Goal: Task Accomplishment & Management: Manage account settings

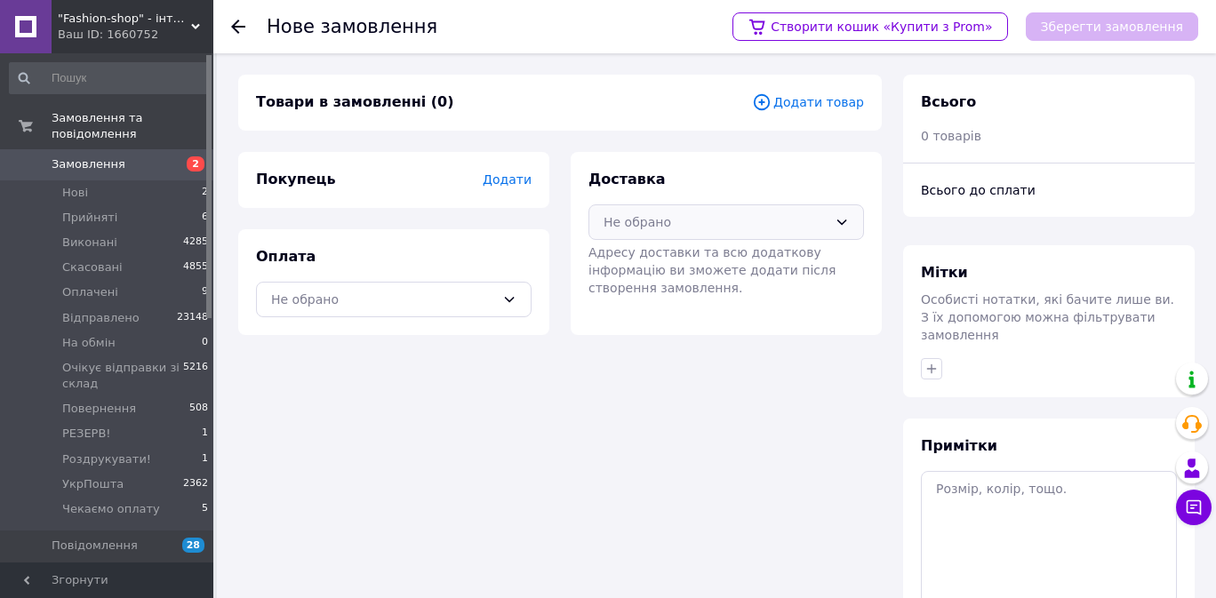
click at [682, 229] on div "Не обрано" at bounding box center [715, 222] width 224 height 20
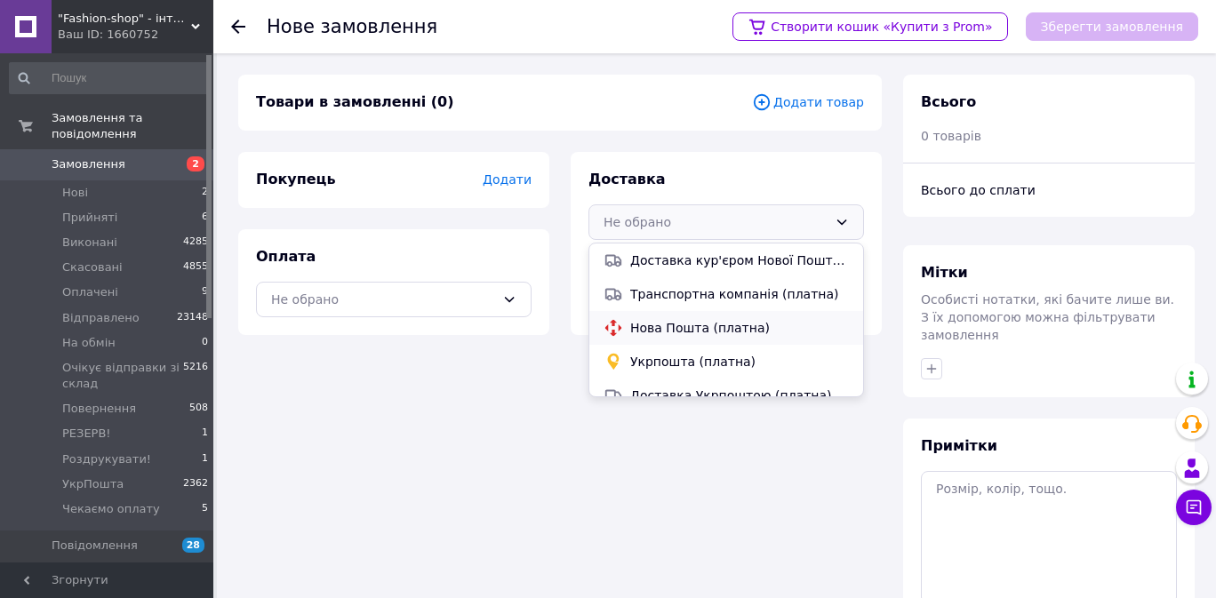
click at [659, 326] on span "Нова Пошта (платна)" at bounding box center [739, 328] width 219 height 18
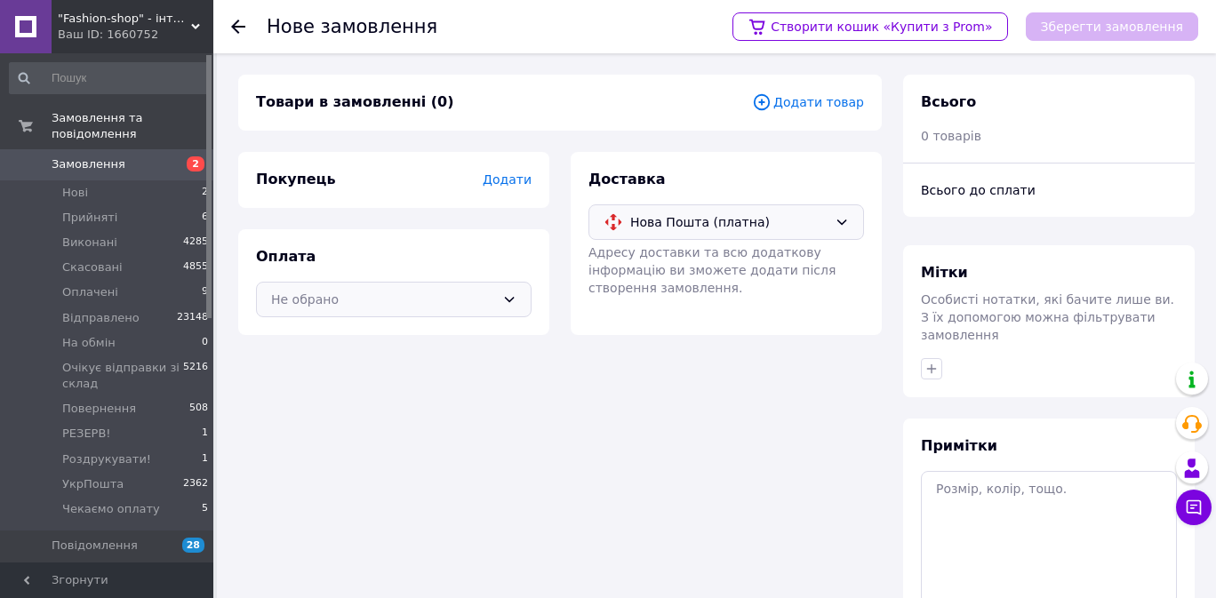
click at [380, 291] on div "Не обрано" at bounding box center [383, 300] width 224 height 20
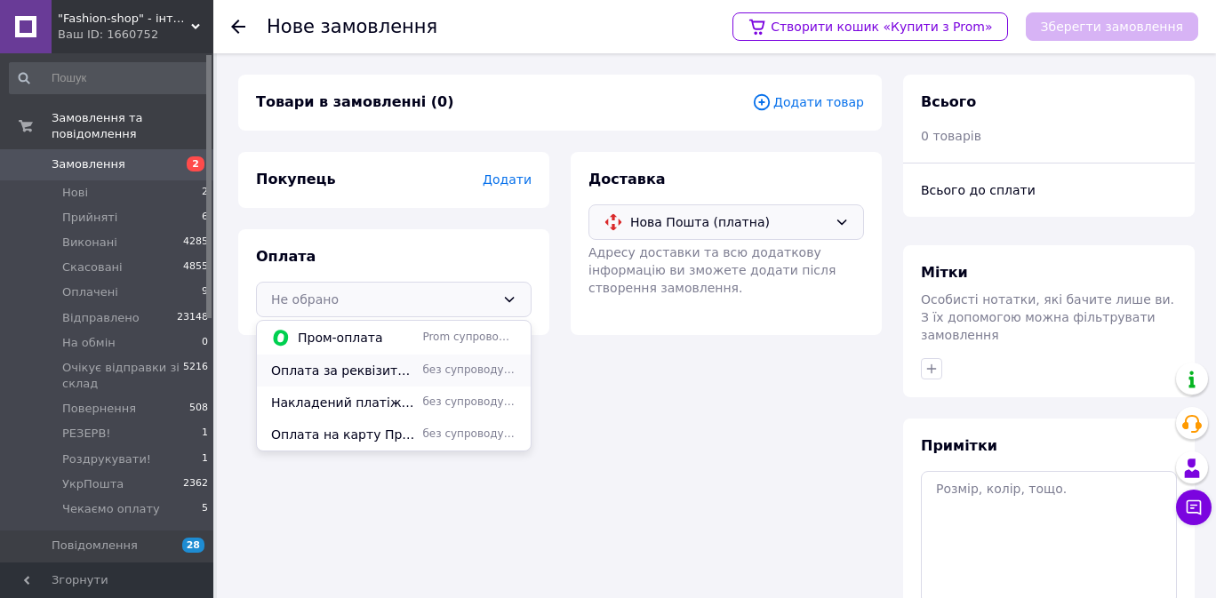
click at [373, 373] on span "Оплата за реквізитами" at bounding box center [343, 371] width 144 height 18
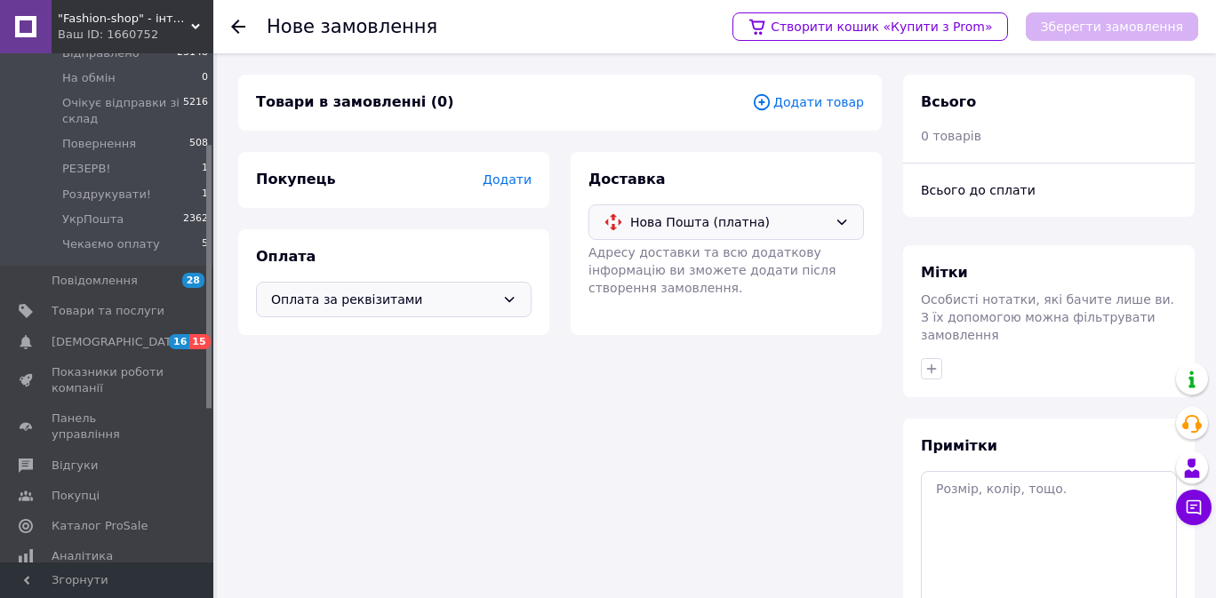
scroll to position [270, 0]
click at [108, 315] on link "Товари та послуги" at bounding box center [109, 306] width 219 height 30
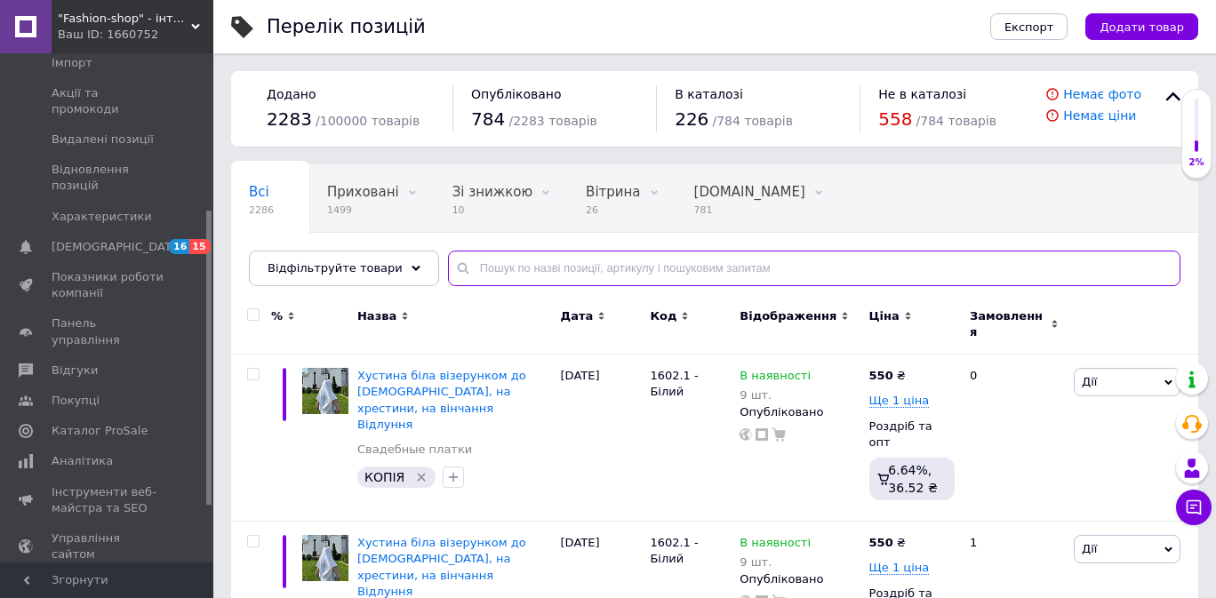
click at [611, 279] on input "text" at bounding box center [814, 269] width 732 height 36
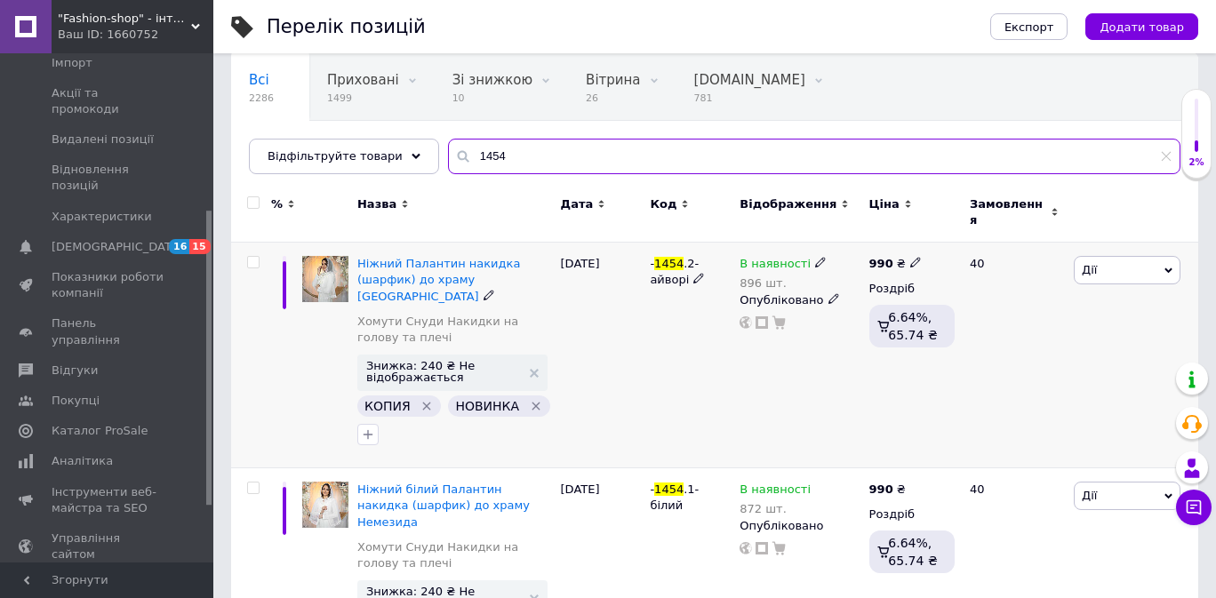
scroll to position [98, 0]
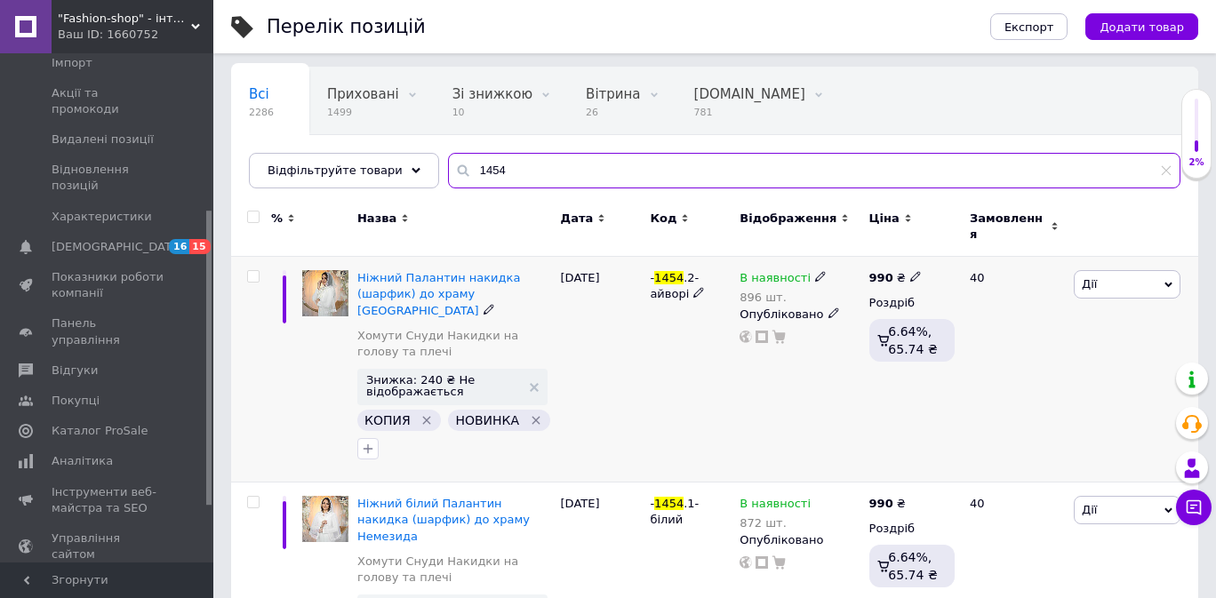
type input "1454"
click at [1126, 273] on span "Дії" at bounding box center [1126, 284] width 107 height 28
click at [1027, 382] on li "Знижка" at bounding box center [1061, 393] width 235 height 25
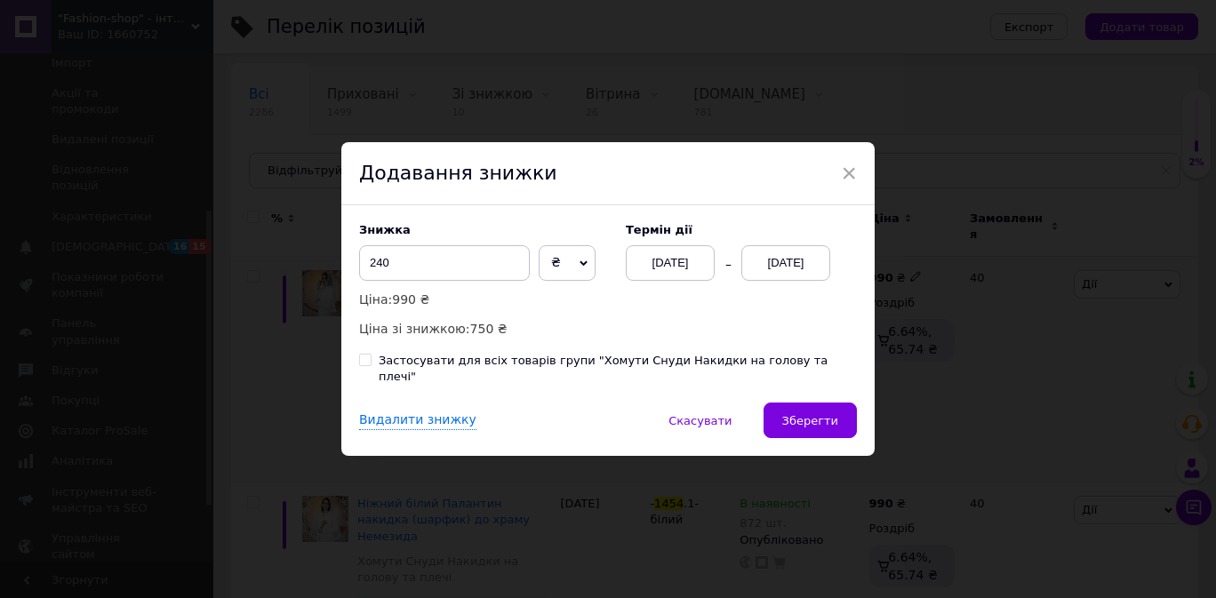
click at [762, 276] on div "[DATE]" at bounding box center [785, 263] width 89 height 36
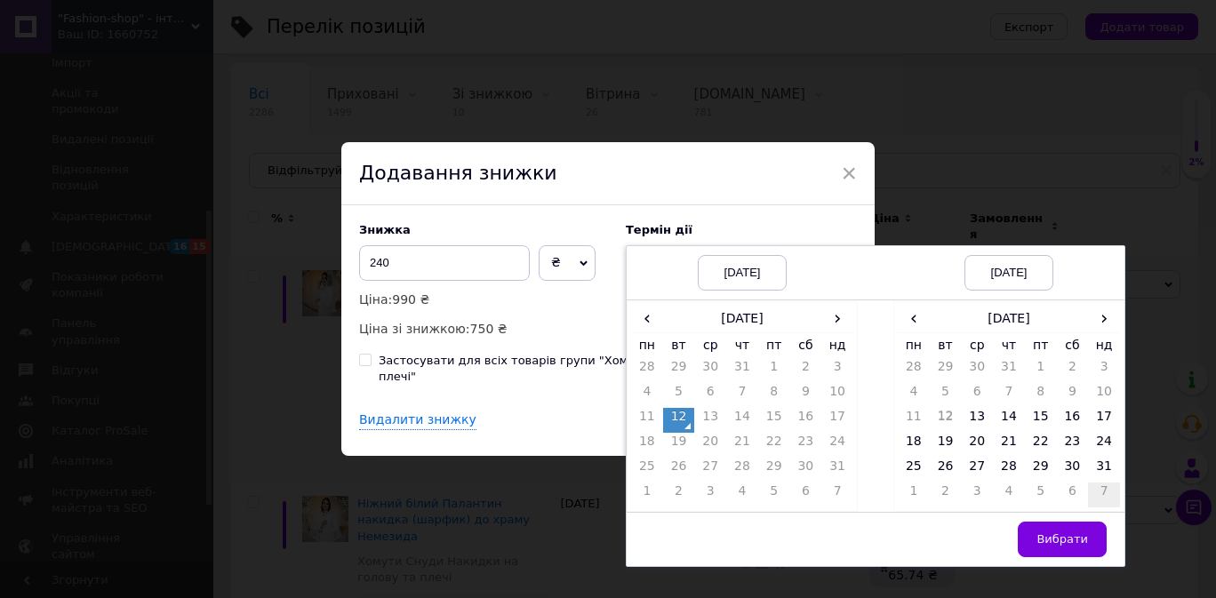
click at [1109, 491] on td "7" at bounding box center [1104, 495] width 32 height 25
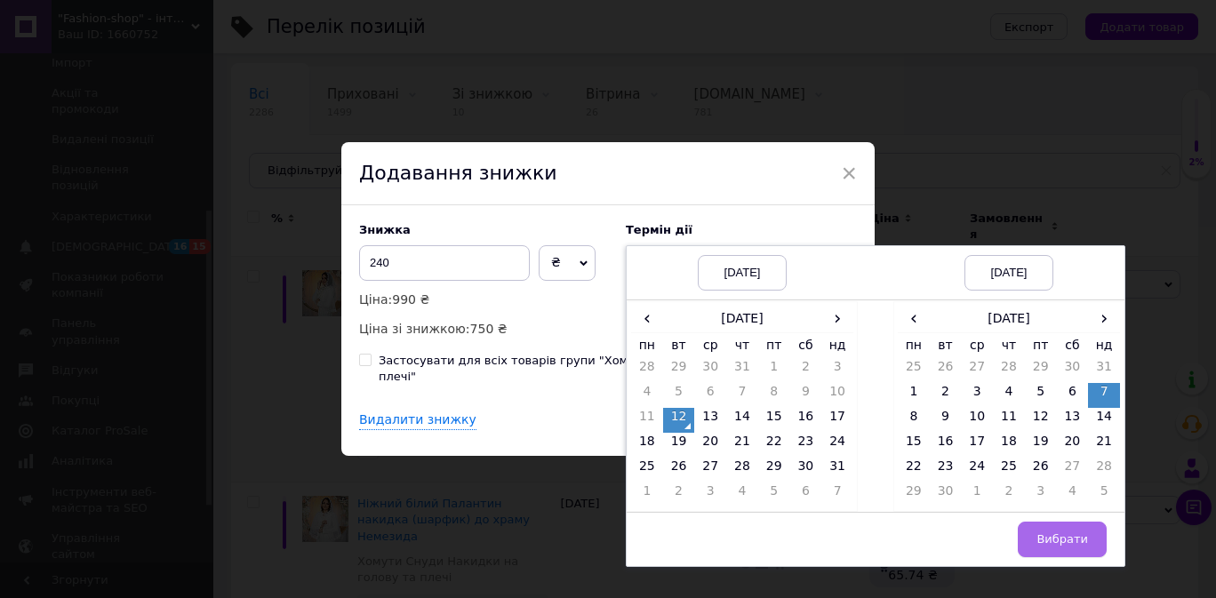
click at [1079, 546] on span "Вибрати" at bounding box center [1062, 538] width 52 height 13
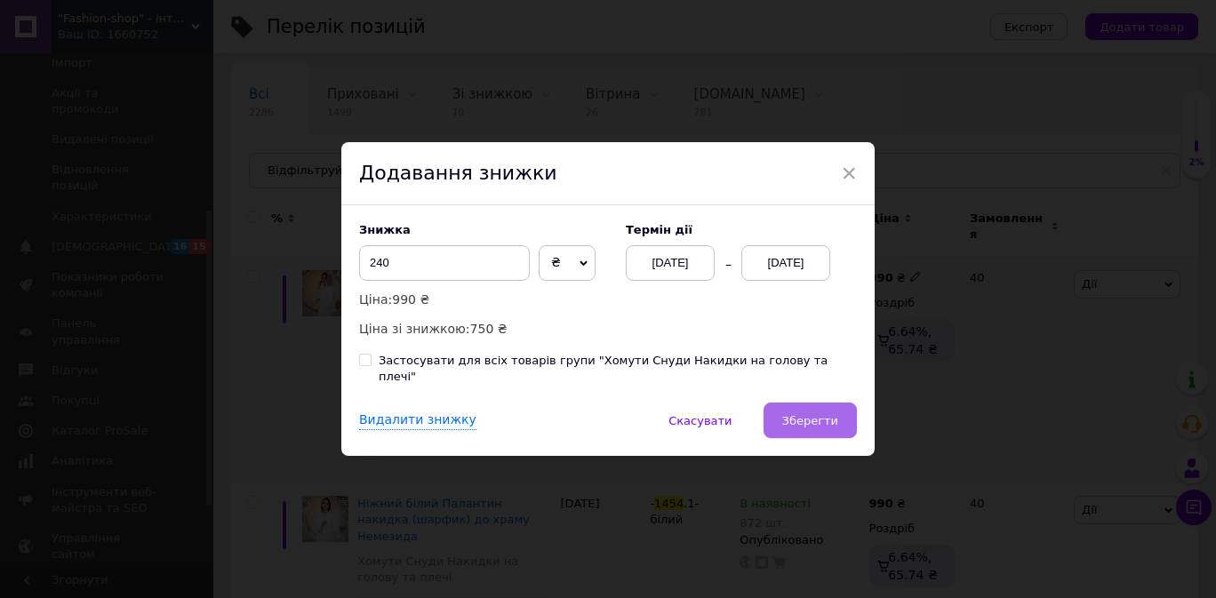
click at [798, 403] on button "Зберегти" at bounding box center [809, 421] width 93 height 36
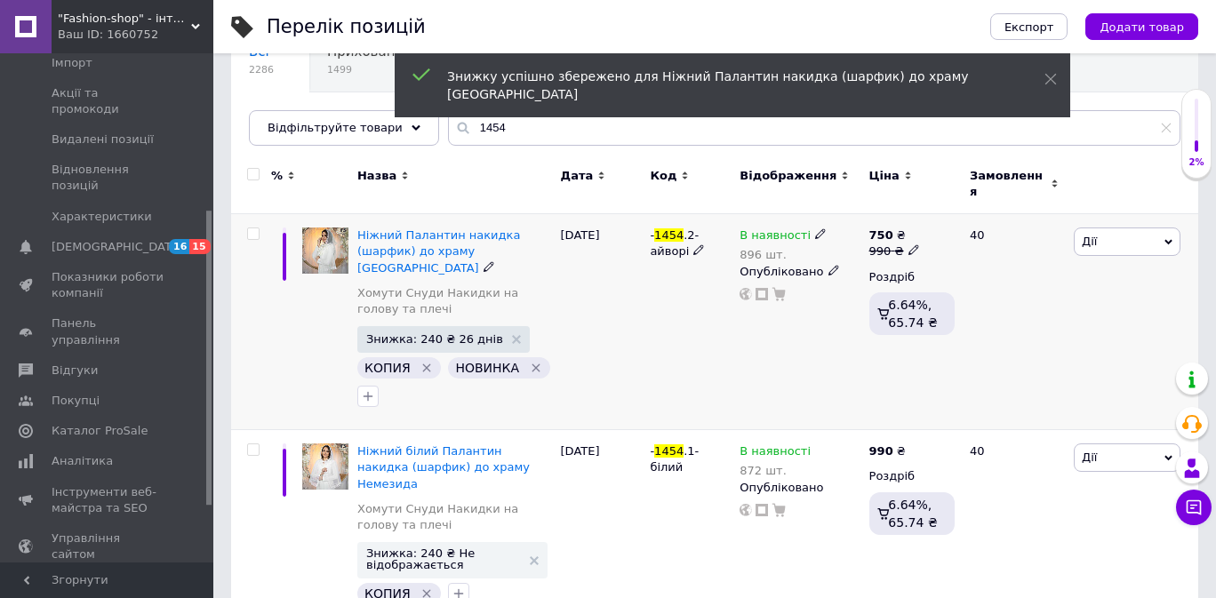
scroll to position [146, 0]
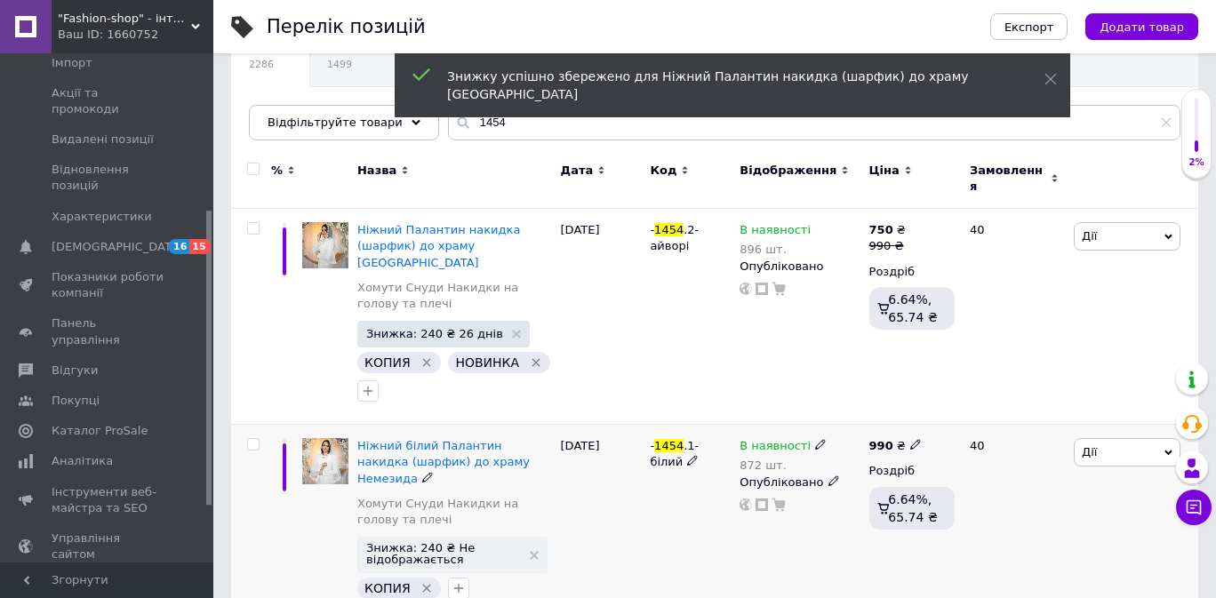
click at [1098, 438] on span "Дії" at bounding box center [1126, 452] width 107 height 28
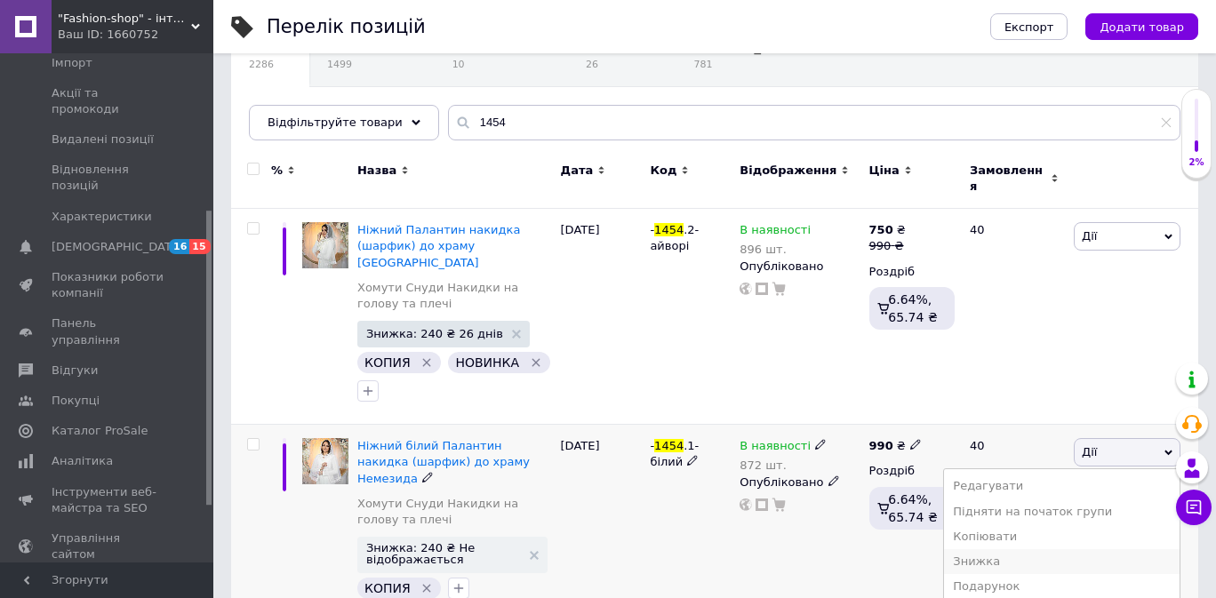
click at [1038, 549] on li "Знижка" at bounding box center [1061, 561] width 235 height 25
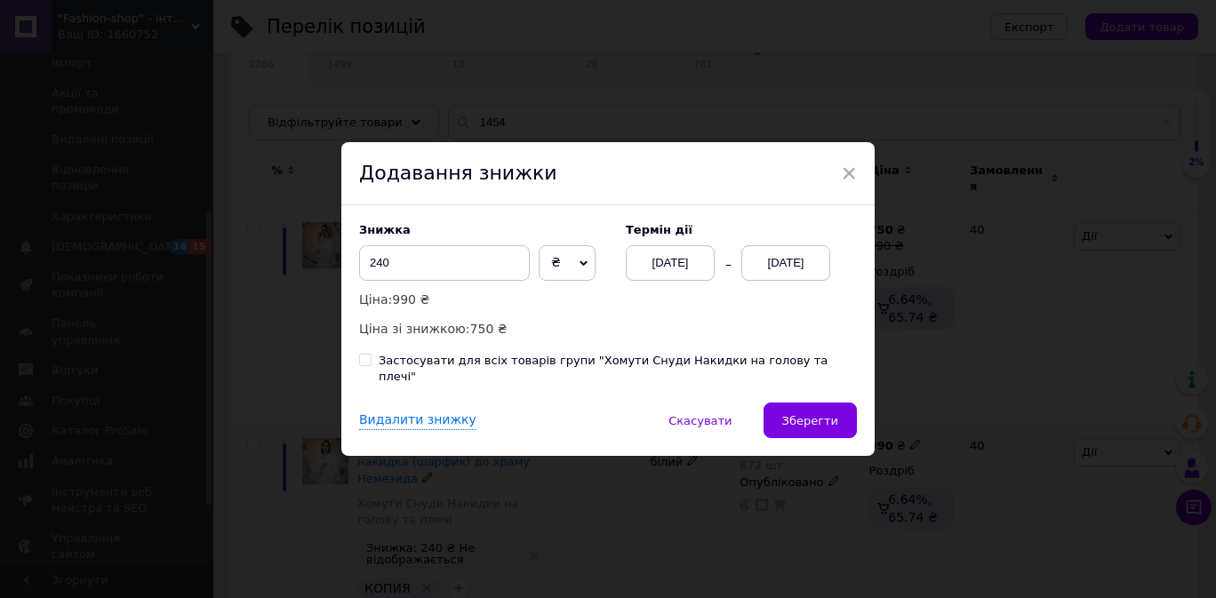
click at [778, 281] on div "[DATE]" at bounding box center [785, 263] width 89 height 36
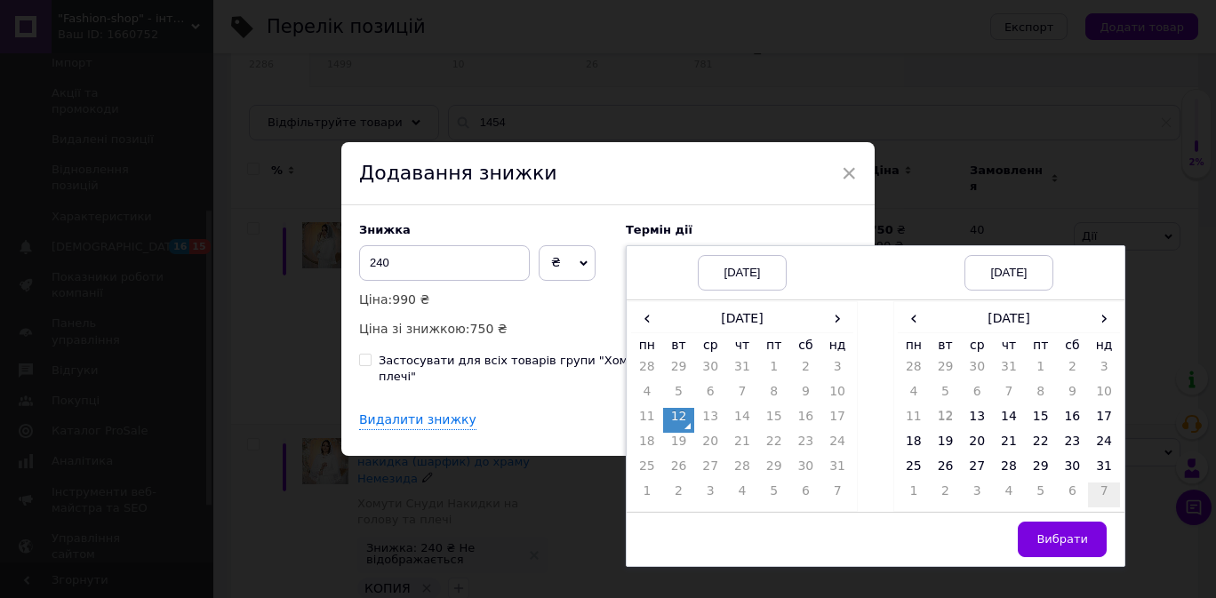
click at [1101, 500] on td "7" at bounding box center [1104, 495] width 32 height 25
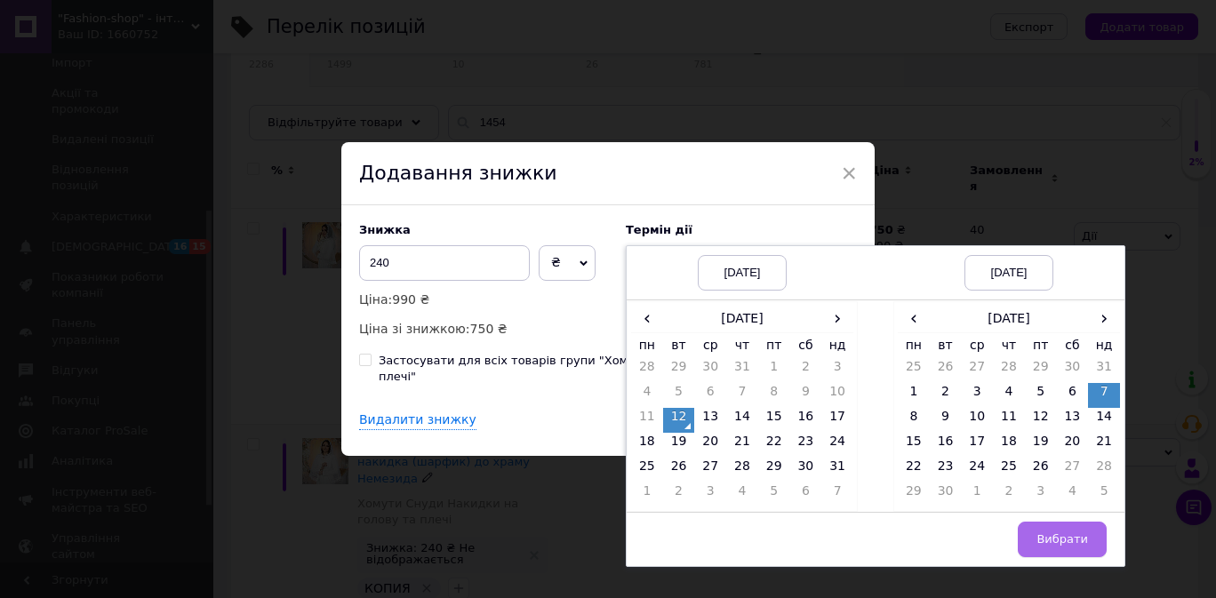
click at [1062, 546] on span "Вибрати" at bounding box center [1062, 538] width 52 height 13
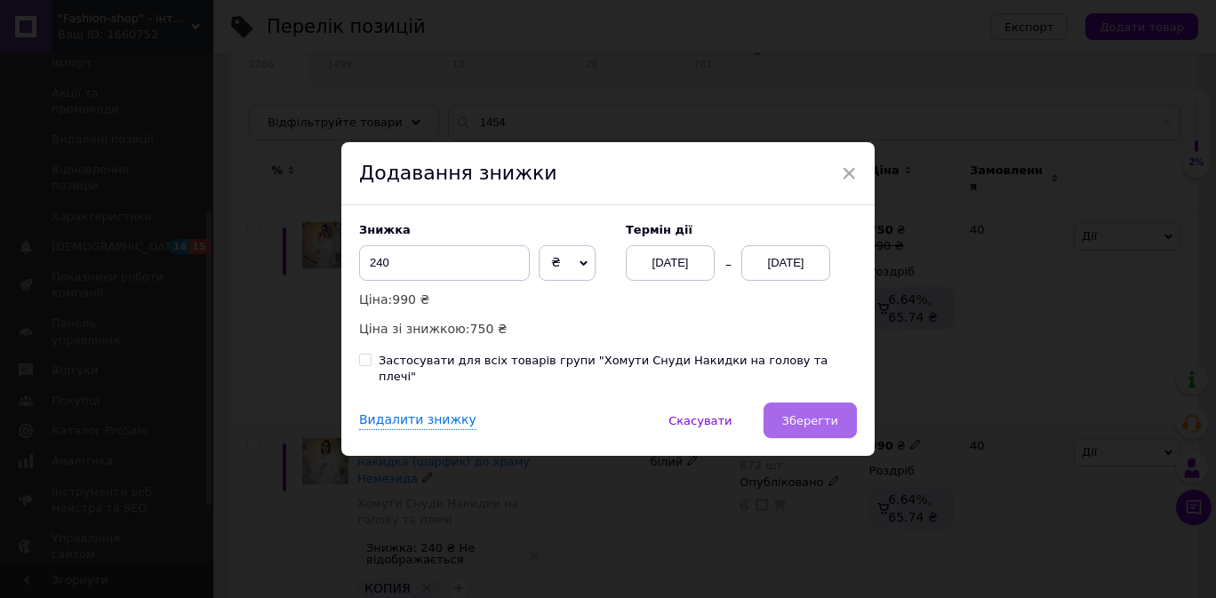
click at [800, 418] on span "Зберегти" at bounding box center [810, 420] width 56 height 13
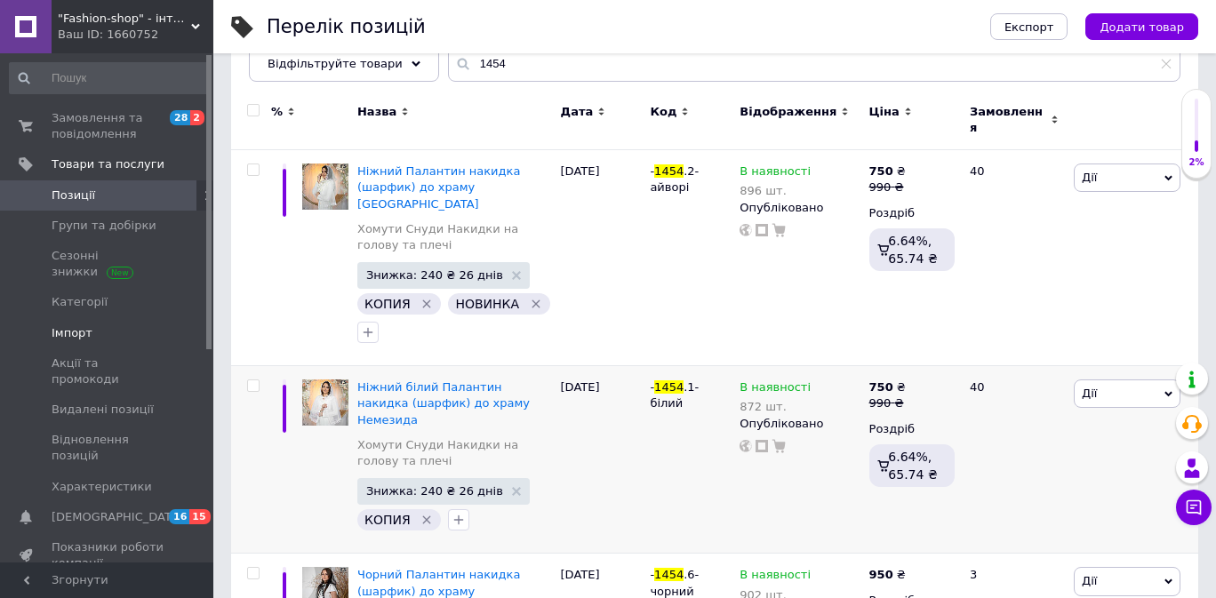
scroll to position [0, 0]
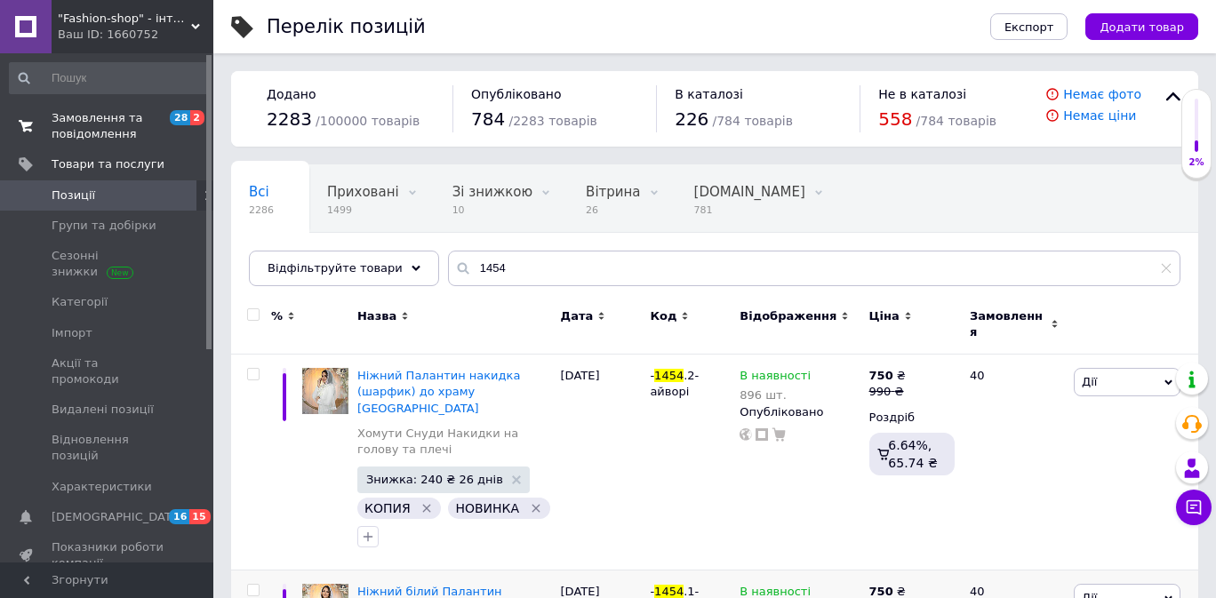
click at [92, 124] on span "Замовлення та повідомлення" at bounding box center [108, 126] width 113 height 32
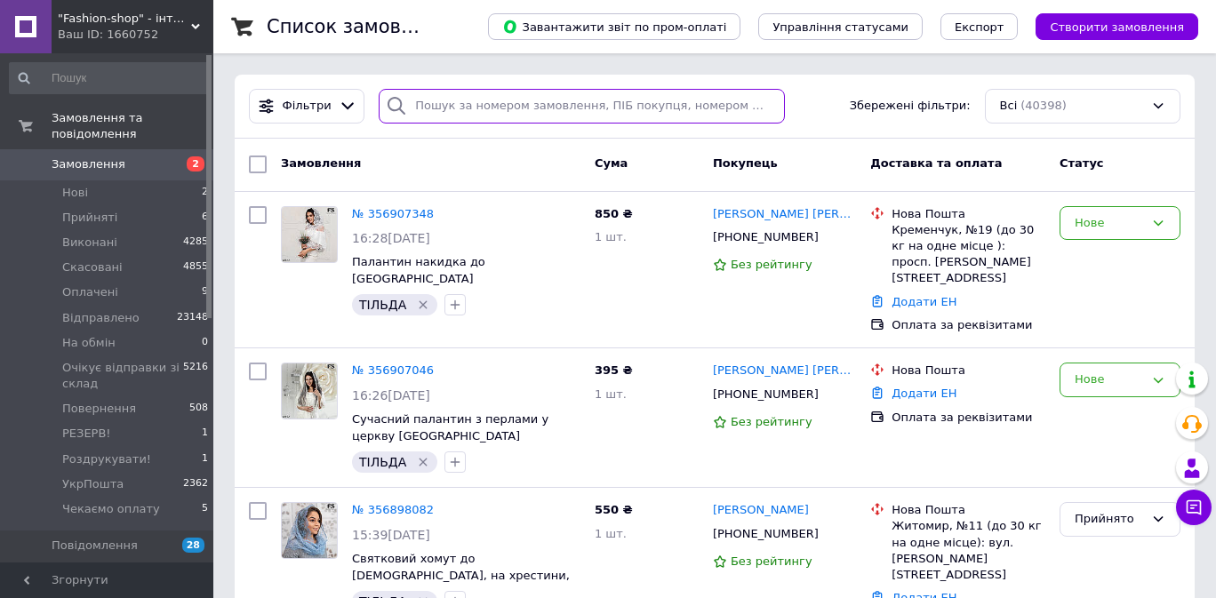
click at [548, 113] on input "search" at bounding box center [582, 106] width 406 height 35
paste input "[PHONE_NUMBER]"
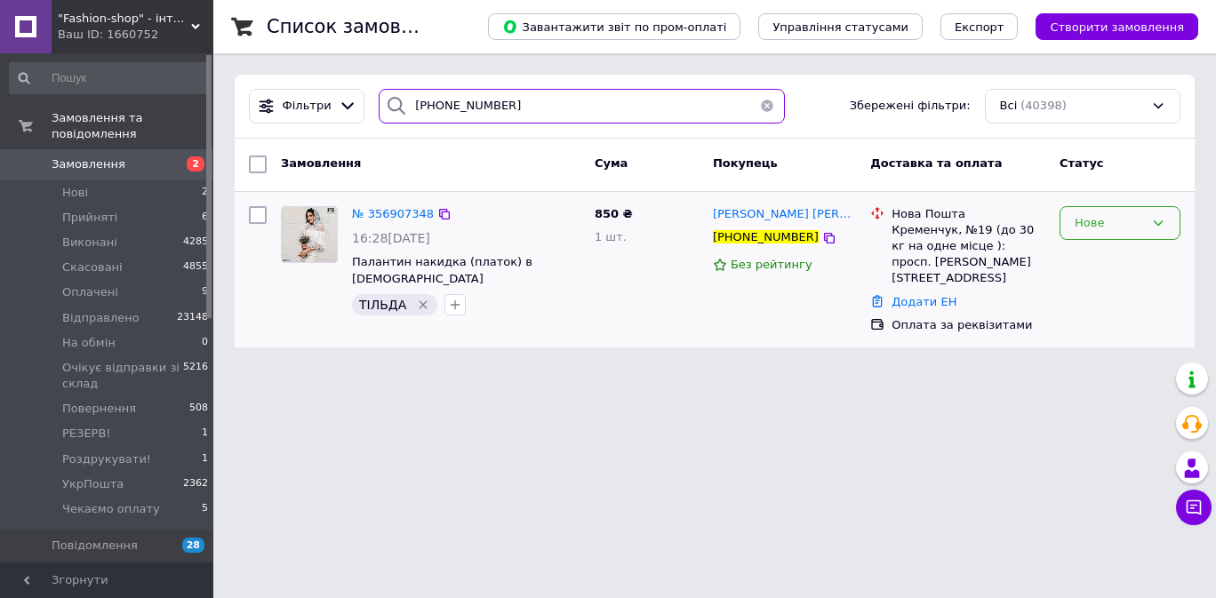
type input "[PHONE_NUMBER]"
click at [1071, 233] on div "Нове" at bounding box center [1119, 223] width 121 height 35
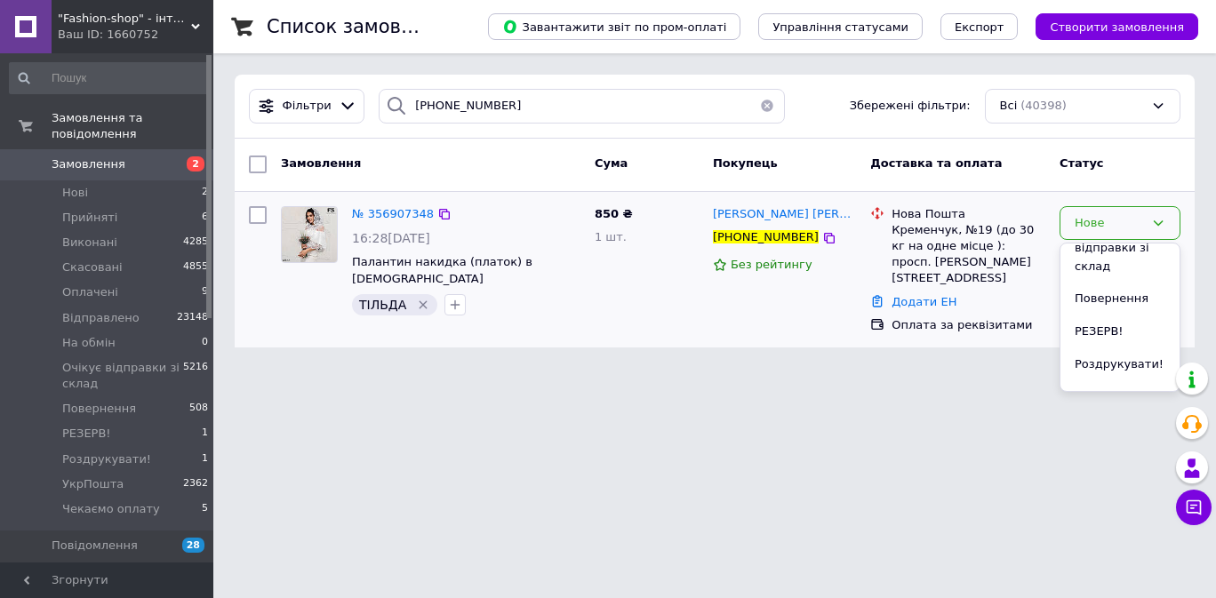
scroll to position [297, 0]
click at [1113, 356] on li "Чекаємо оплату" at bounding box center [1119, 366] width 119 height 51
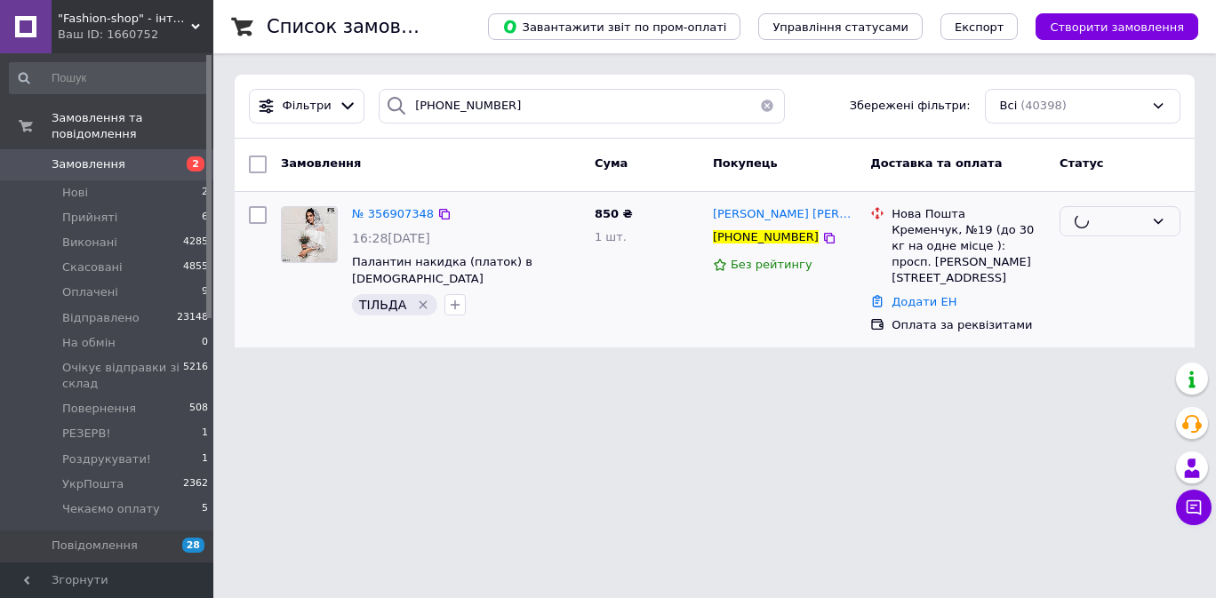
click at [176, 165] on span "2" at bounding box center [188, 164] width 49 height 16
